Goal: Information Seeking & Learning: Learn about a topic

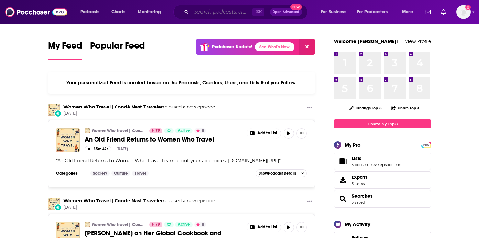
click at [206, 10] on input "Search podcasts, credits, & more..." at bounding box center [221, 12] width 61 height 10
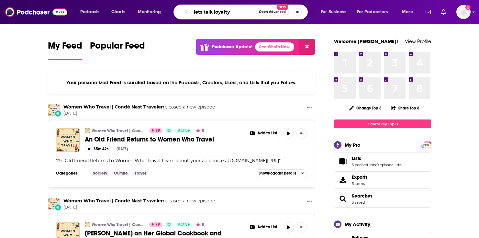
type input "lets talk loyalty"
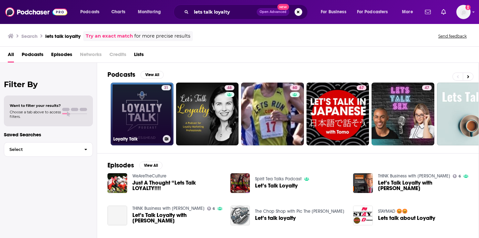
click at [151, 119] on link "31 Loyalty Talk" at bounding box center [142, 114] width 63 height 63
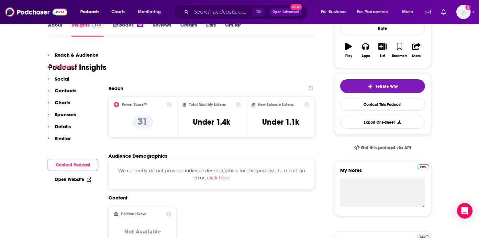
scroll to position [76, 0]
